Goal: Task Accomplishment & Management: Manage account settings

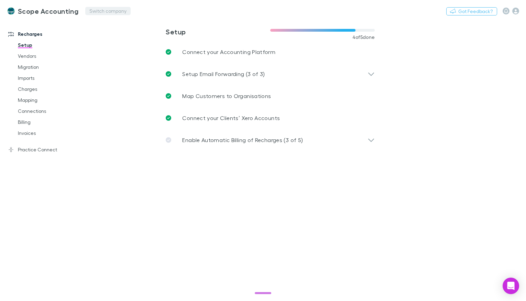
click at [87, 9] on button "Switch company" at bounding box center [107, 11] width 45 height 8
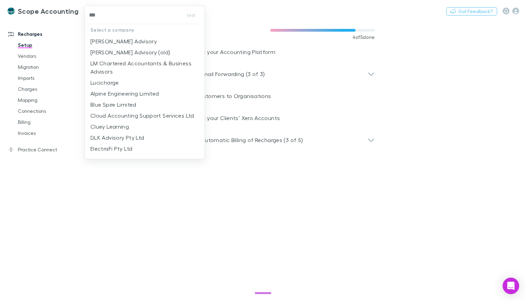
type input "****"
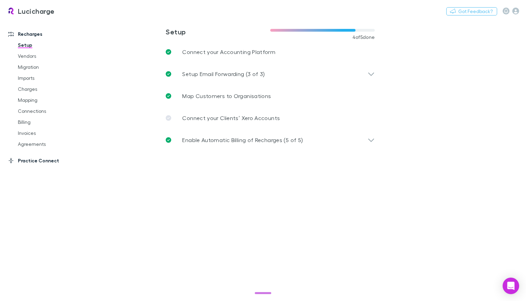
click at [40, 161] on link "Practice Connect" at bounding box center [43, 160] width 84 height 11
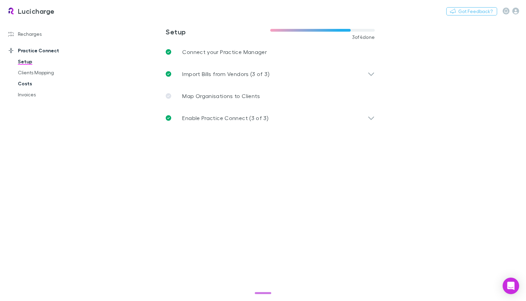
click at [21, 79] on link "Costs" at bounding box center [48, 83] width 74 height 11
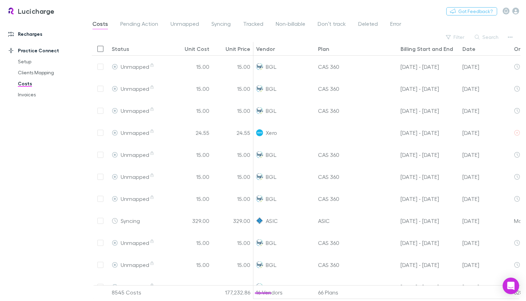
click at [34, 32] on link "Recharges" at bounding box center [43, 34] width 84 height 11
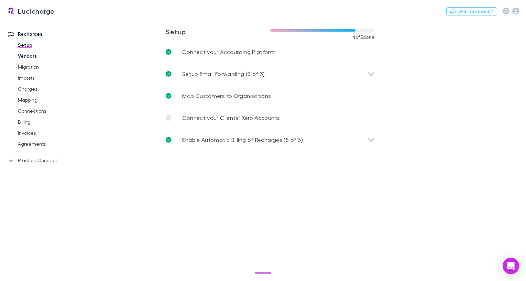
click at [31, 55] on link "Vendors" at bounding box center [48, 56] width 74 height 11
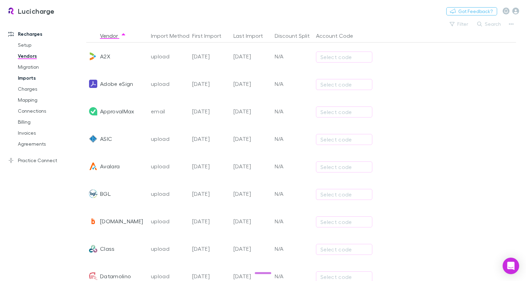
click at [35, 82] on link "Imports" at bounding box center [48, 78] width 74 height 11
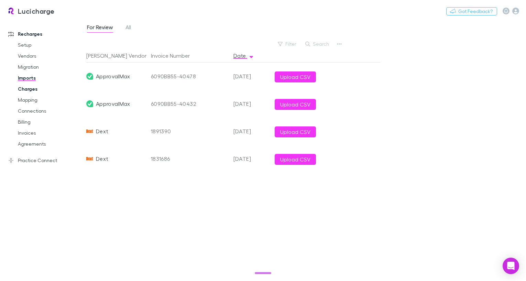
click at [42, 90] on link "Charges" at bounding box center [48, 89] width 74 height 11
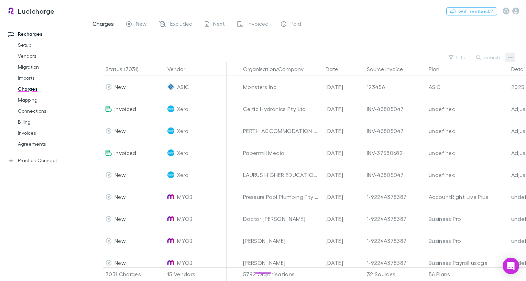
click at [513, 60] on button "button" at bounding box center [511, 58] width 10 height 10
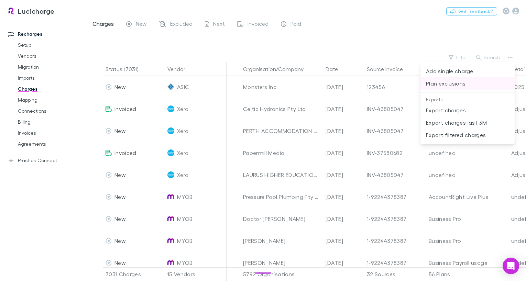
click at [444, 84] on p "Plan exclusions" at bounding box center [468, 83] width 84 height 8
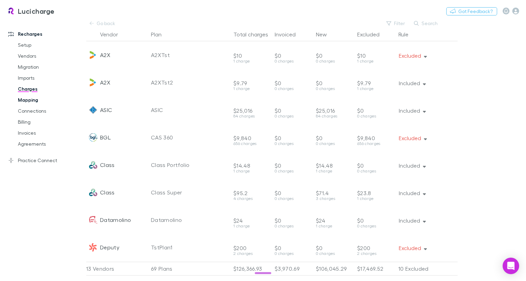
click at [28, 98] on link "Mapping" at bounding box center [48, 100] width 74 height 11
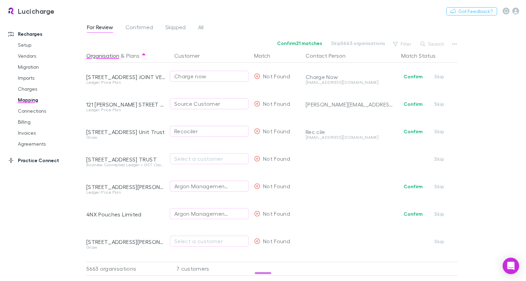
click at [33, 164] on link "Practice Connect" at bounding box center [43, 160] width 84 height 11
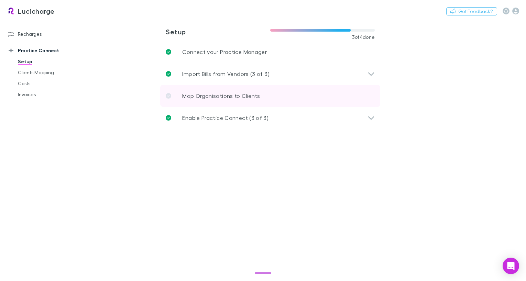
click at [199, 96] on p "Map Organisations to Clients" at bounding box center [221, 96] width 78 height 8
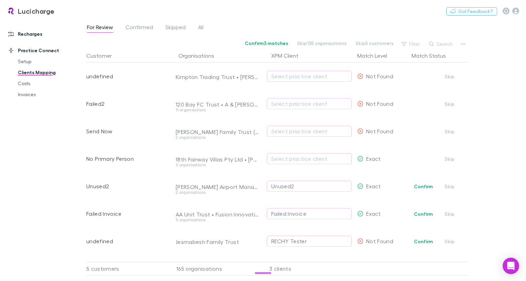
click at [21, 35] on link "Recharges" at bounding box center [43, 34] width 84 height 11
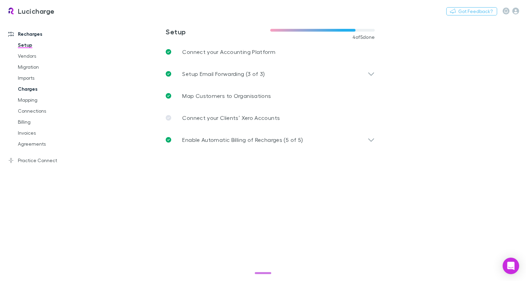
click at [34, 89] on link "Charges" at bounding box center [48, 89] width 74 height 11
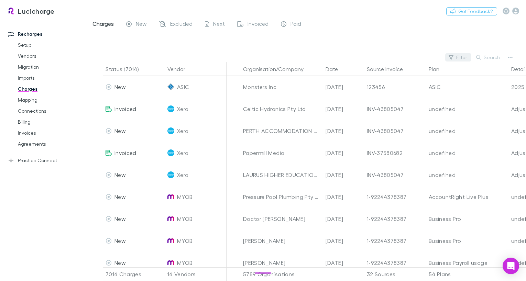
click at [455, 54] on button "Filter" at bounding box center [459, 57] width 26 height 8
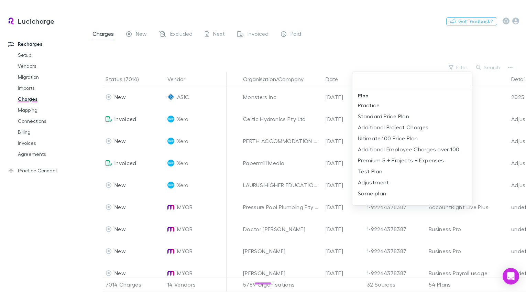
scroll to position [707, 0]
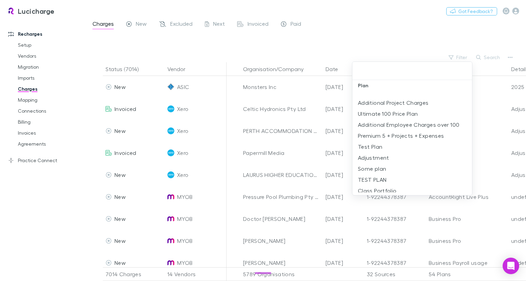
click at [416, 18] on div at bounding box center [263, 140] width 526 height 281
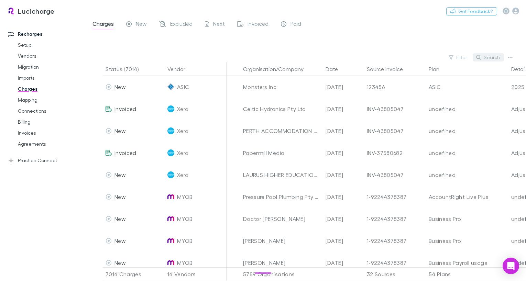
click at [493, 61] on button "Search" at bounding box center [488, 57] width 31 height 8
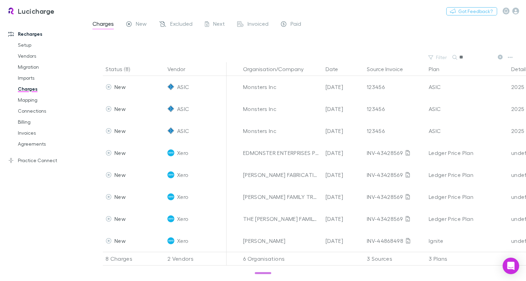
type input "*"
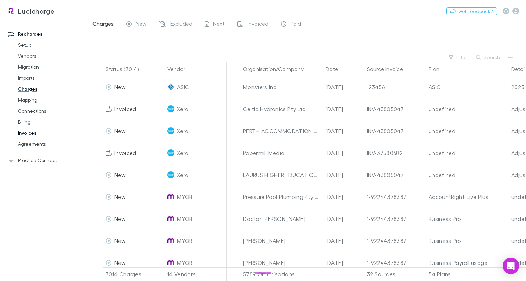
click at [35, 132] on link "Invoices" at bounding box center [48, 133] width 74 height 11
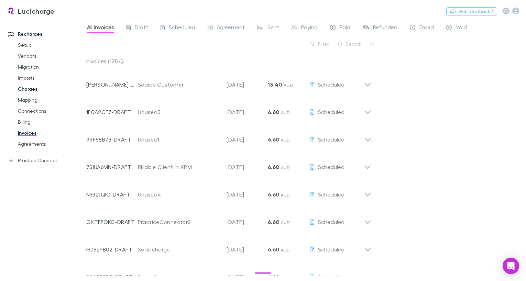
click at [24, 90] on link "Charges" at bounding box center [48, 89] width 74 height 11
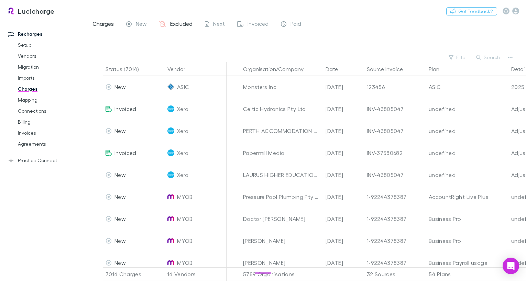
click at [172, 24] on span "Excluded" at bounding box center [181, 24] width 22 height 9
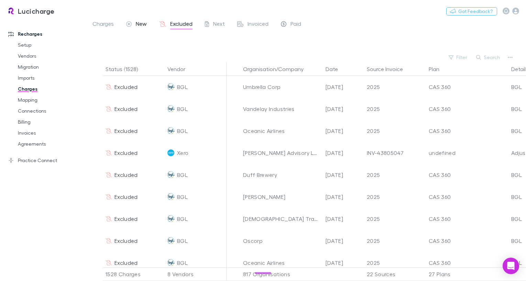
click at [145, 24] on span "New" at bounding box center [141, 24] width 11 height 9
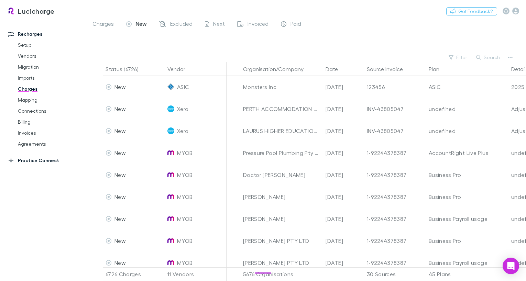
click at [32, 158] on link "Practice Connect" at bounding box center [43, 160] width 84 height 11
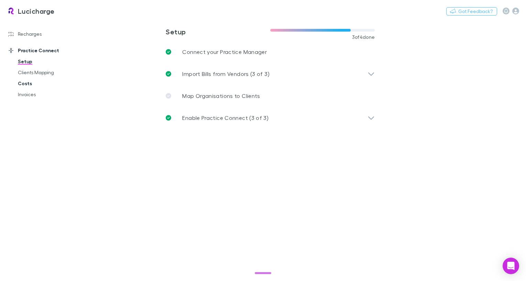
click at [23, 87] on link "Costs" at bounding box center [48, 83] width 74 height 11
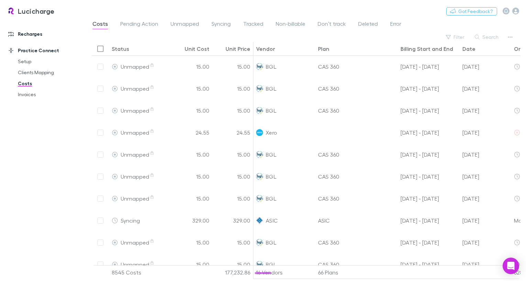
click at [42, 31] on link "Recharges" at bounding box center [43, 34] width 84 height 11
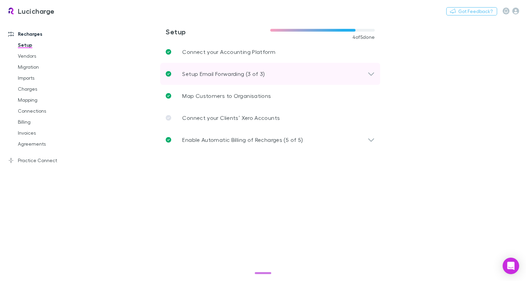
click at [209, 73] on p "Setup Email Forwarding (3 of 3)" at bounding box center [223, 74] width 83 height 8
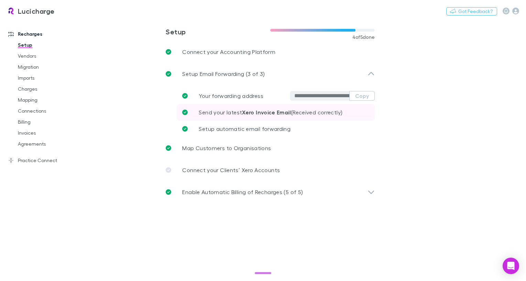
click at [237, 116] on p "Send your latest Xero Invoice Email (Received correctly)" at bounding box center [271, 112] width 144 height 8
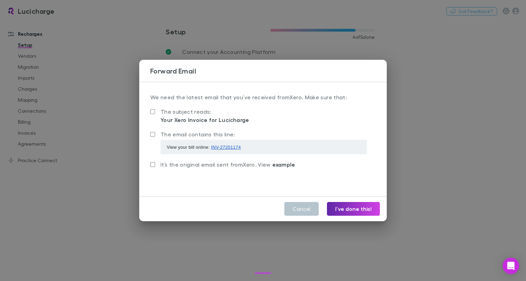
click at [122, 68] on div "Forward Email We need the latest email that you’ve received from Xero . Make su…" at bounding box center [263, 140] width 526 height 281
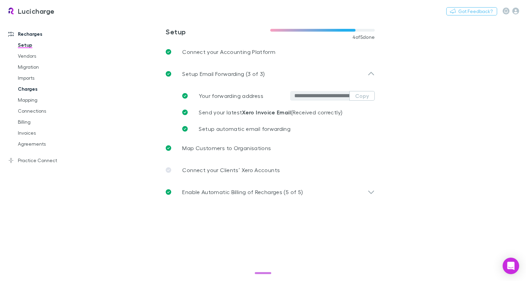
click at [28, 89] on link "Charges" at bounding box center [48, 89] width 74 height 11
